Goal: Transaction & Acquisition: Purchase product/service

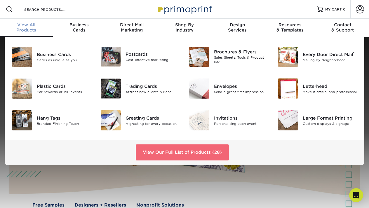
click at [185, 151] on link "View Our Full List of Products (28)" at bounding box center [182, 153] width 93 height 16
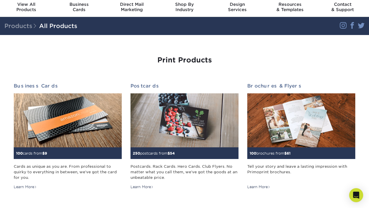
scroll to position [20, 0]
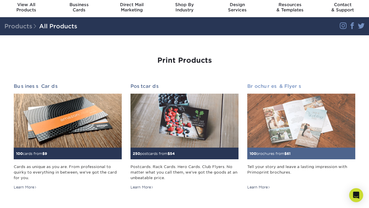
click at [279, 130] on img at bounding box center [301, 121] width 108 height 54
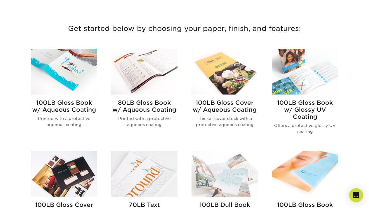
scroll to position [208, 0]
click at [134, 79] on img at bounding box center [144, 72] width 66 height 46
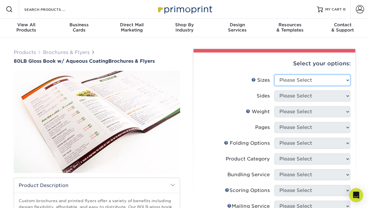
select select "8.50x11.00"
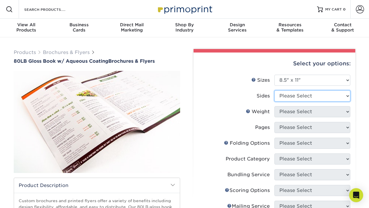
select select "13abbda7-1d64-4f25-8bb2-c179b224825d"
